Goal: Task Accomplishment & Management: Manage account settings

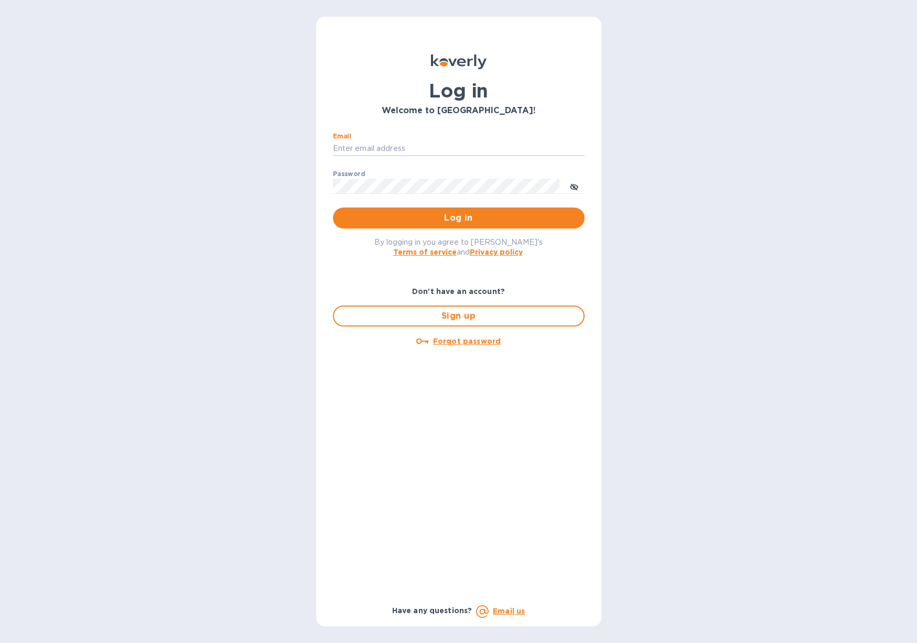
type input "[PERSON_NAME][EMAIL_ADDRESS][DOMAIN_NAME]"
click at [458, 217] on button "Log in" at bounding box center [459, 218] width 252 height 21
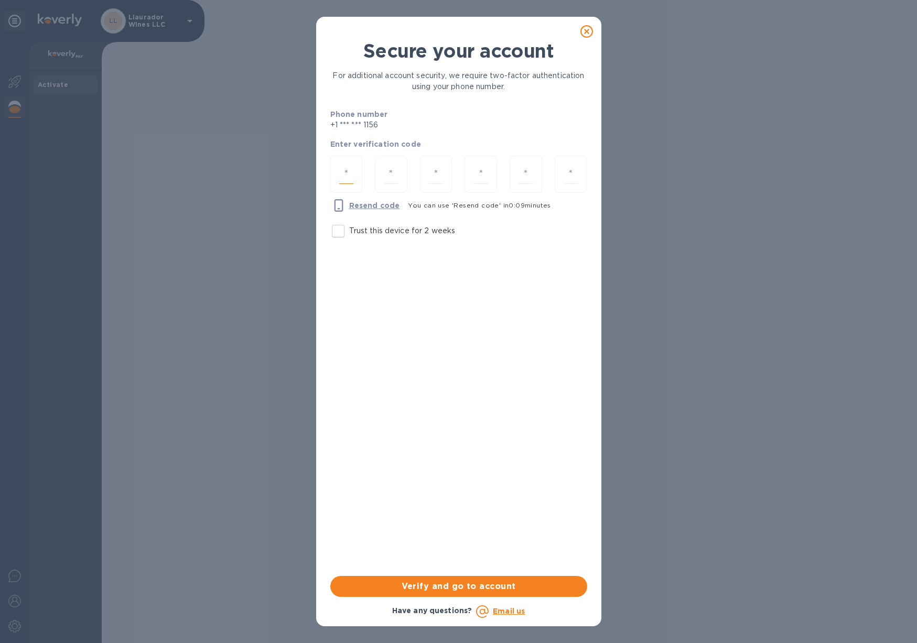
click at [350, 170] on input "number" at bounding box center [346, 174] width 15 height 19
